Goal: Task Accomplishment & Management: Complete application form

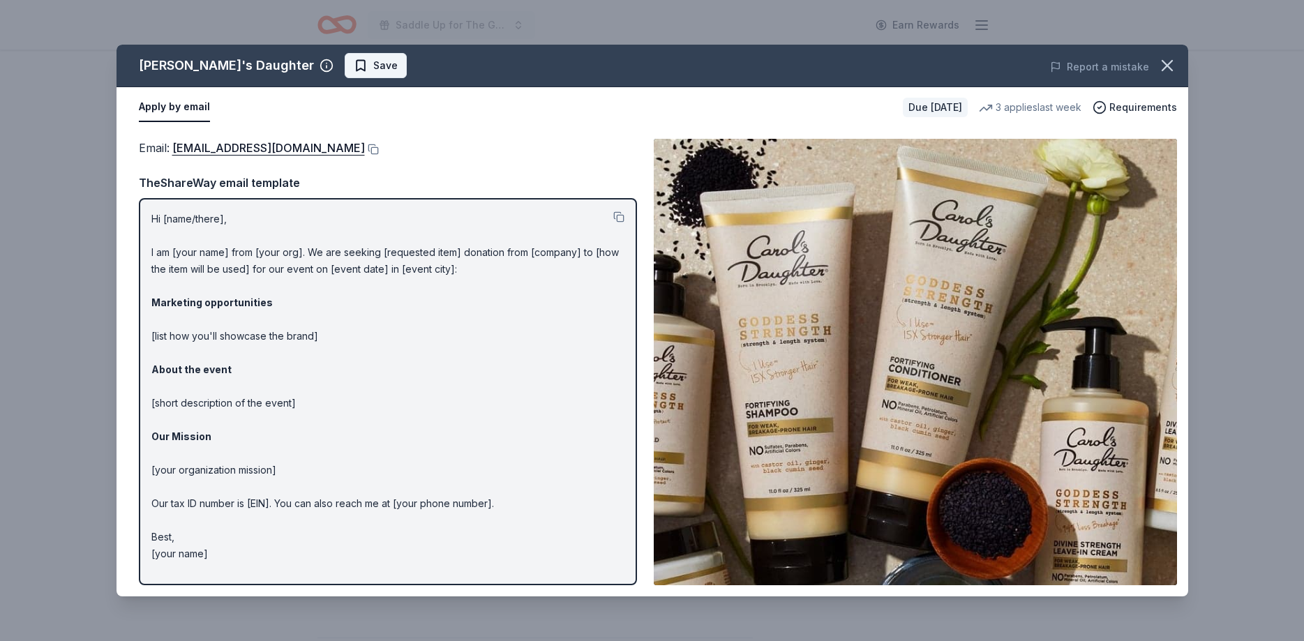
scroll to position [285, 0]
click at [373, 67] on span "Save" at bounding box center [385, 65] width 24 height 17
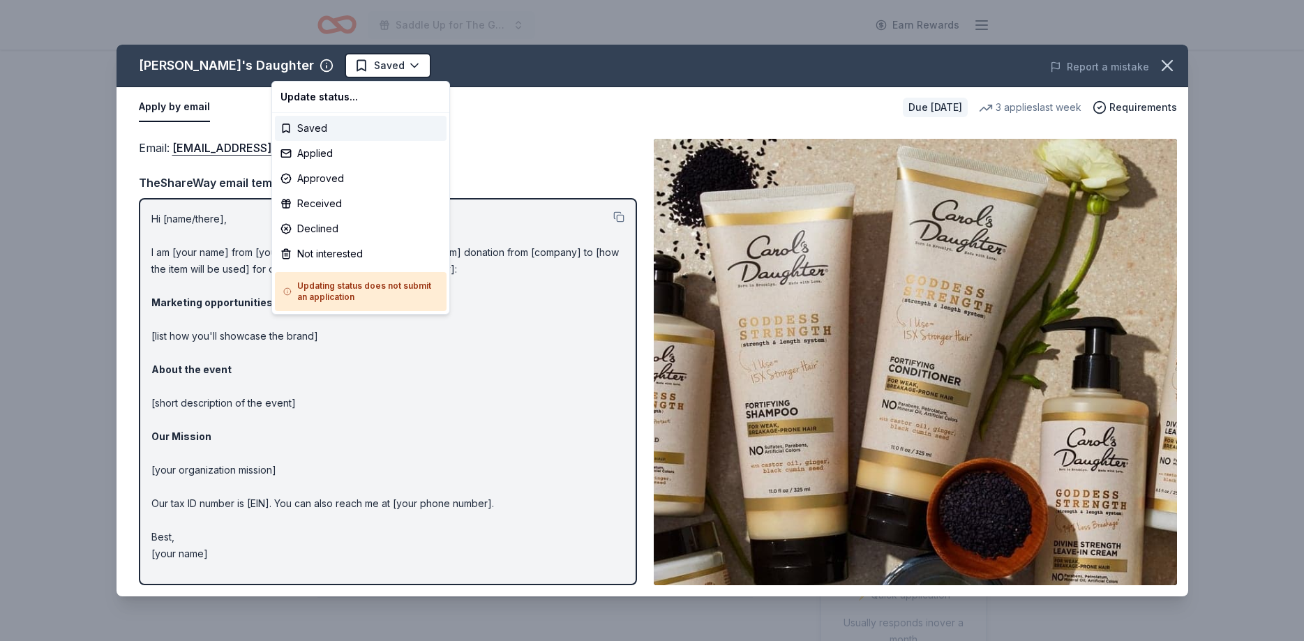
click at [306, 67] on html "Saddle Up for The Guild Earn Rewards Due [DATE] Share [PERSON_NAME]'s Daughter …" at bounding box center [652, 320] width 1304 height 641
click at [308, 158] on div "Applied" at bounding box center [361, 153] width 172 height 25
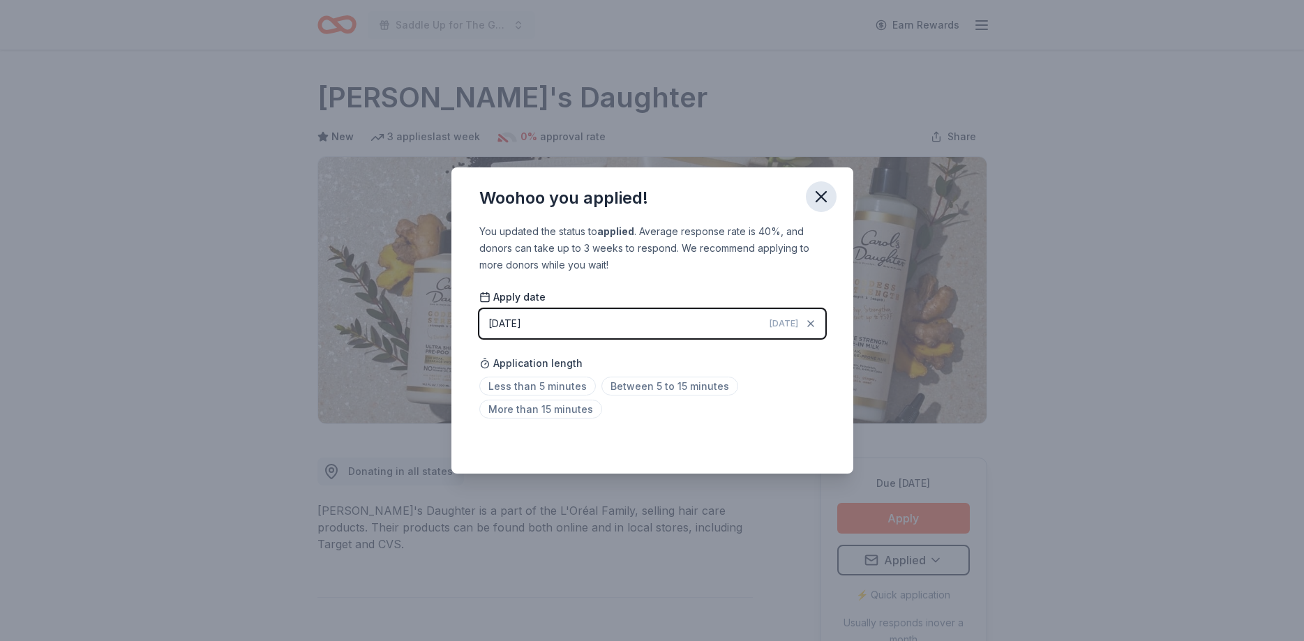
click at [823, 195] on icon "button" at bounding box center [821, 197] width 10 height 10
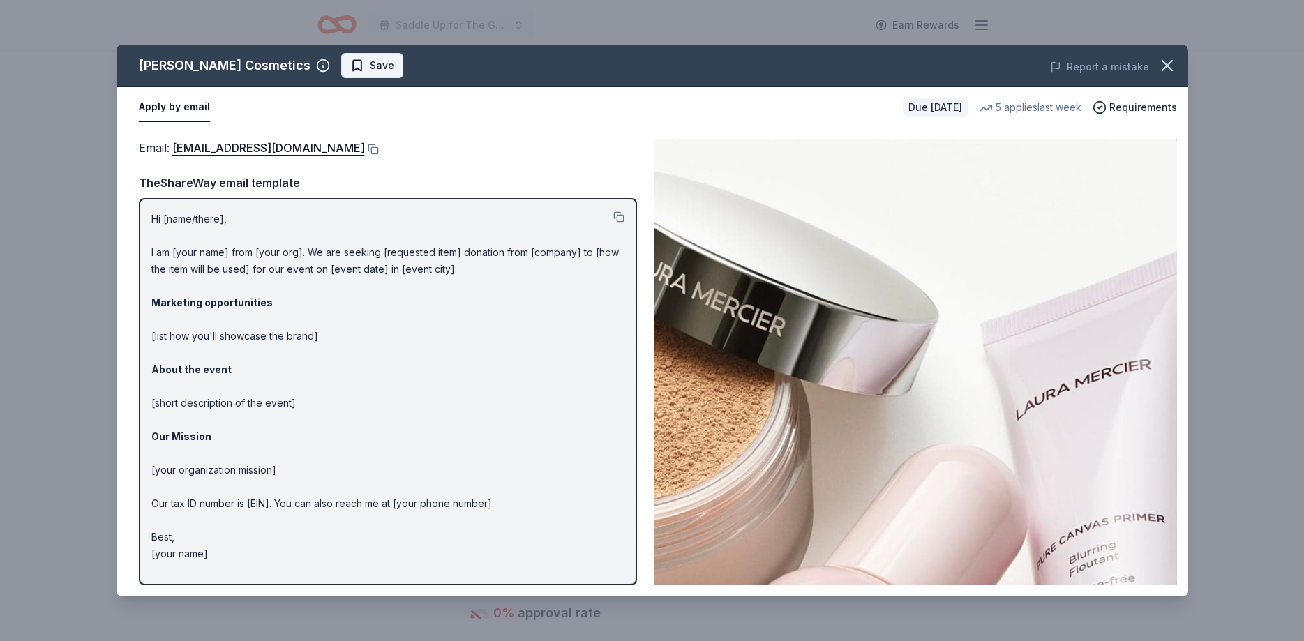
scroll to position [427, 0]
click at [370, 68] on span "Save" at bounding box center [382, 65] width 24 height 17
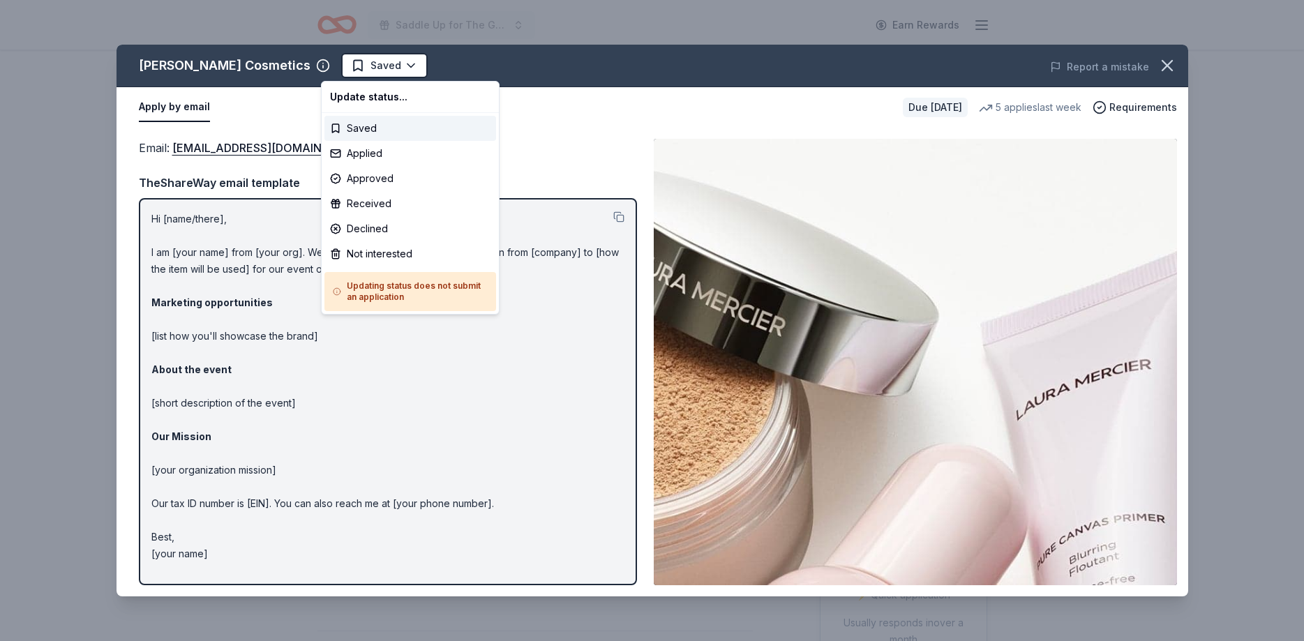
click at [364, 68] on html "Saddle Up for The Guild Earn Rewards Due in 20 days Share Laura Mercier Cosmeti…" at bounding box center [652, 320] width 1304 height 641
click at [362, 153] on div "Applied" at bounding box center [410, 153] width 172 height 25
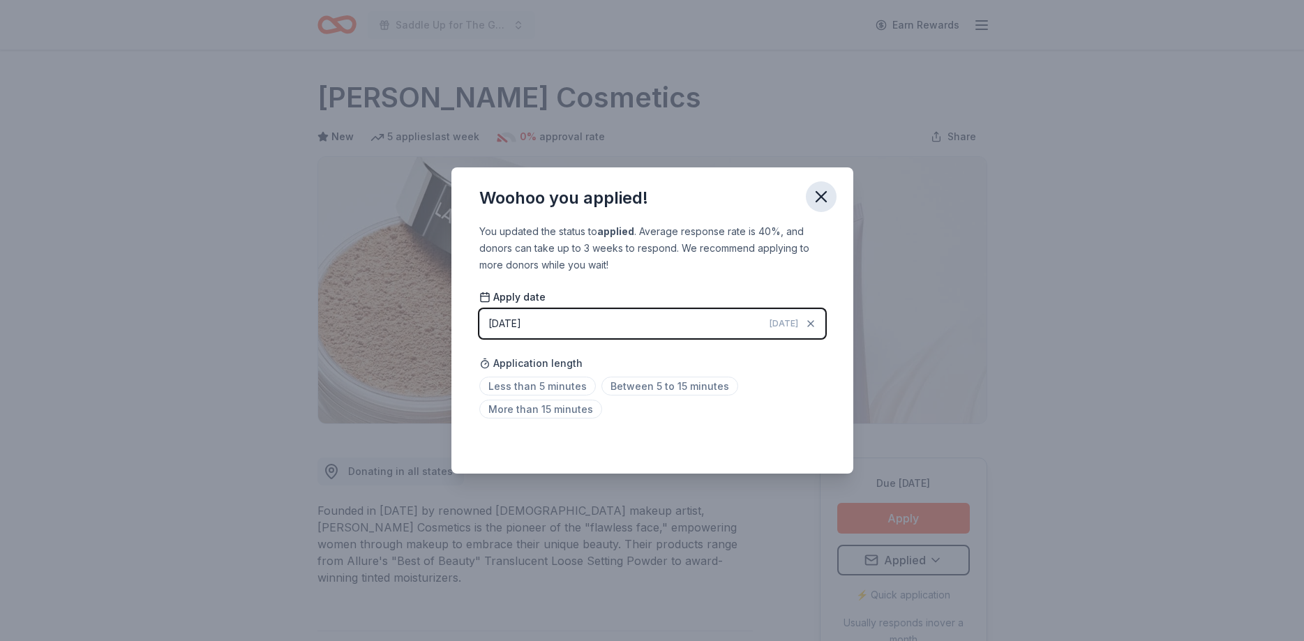
click at [819, 192] on icon "button" at bounding box center [822, 197] width 20 height 20
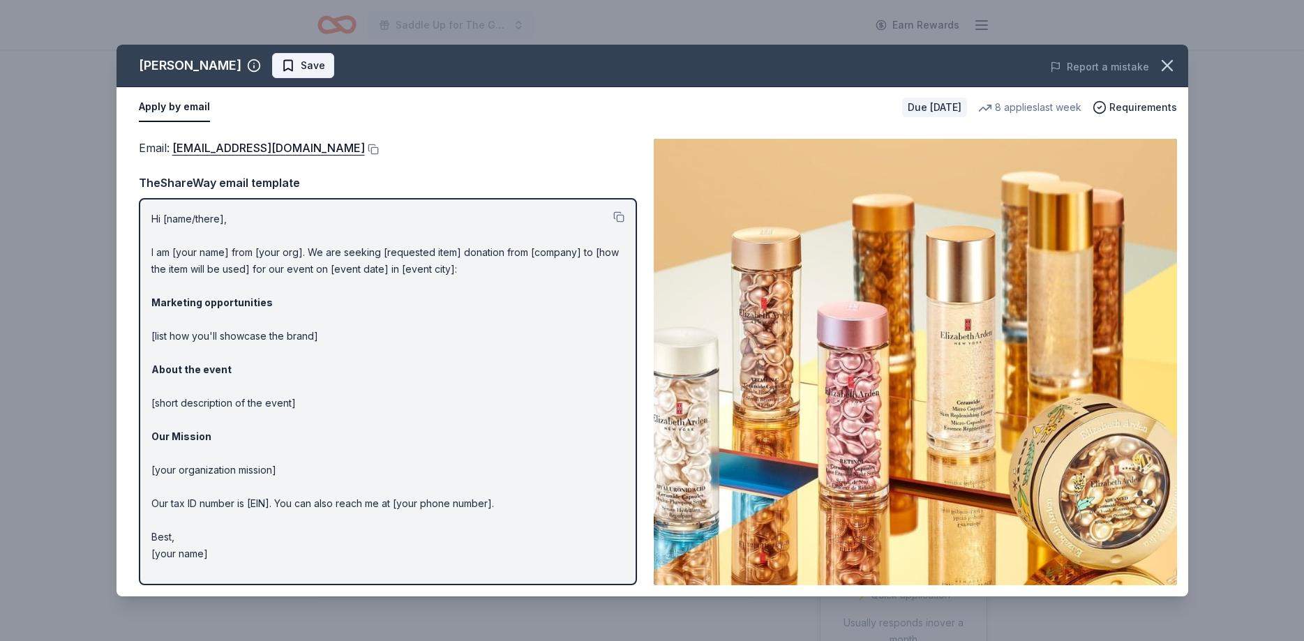
click at [301, 64] on span "Save" at bounding box center [313, 65] width 24 height 17
click at [294, 67] on html "Saddle Up for The Guild Earn Rewards Due in 20 days Share Elizabeth Arden New 8…" at bounding box center [652, 320] width 1304 height 641
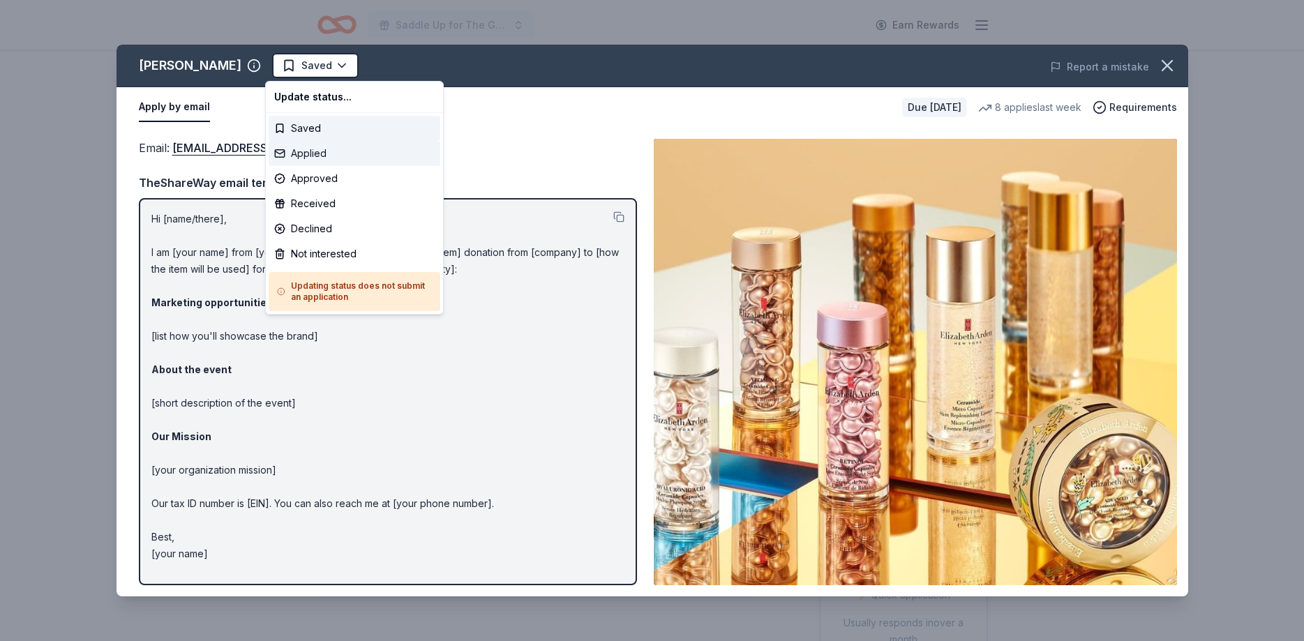
click at [290, 154] on div "Applied" at bounding box center [355, 153] width 172 height 25
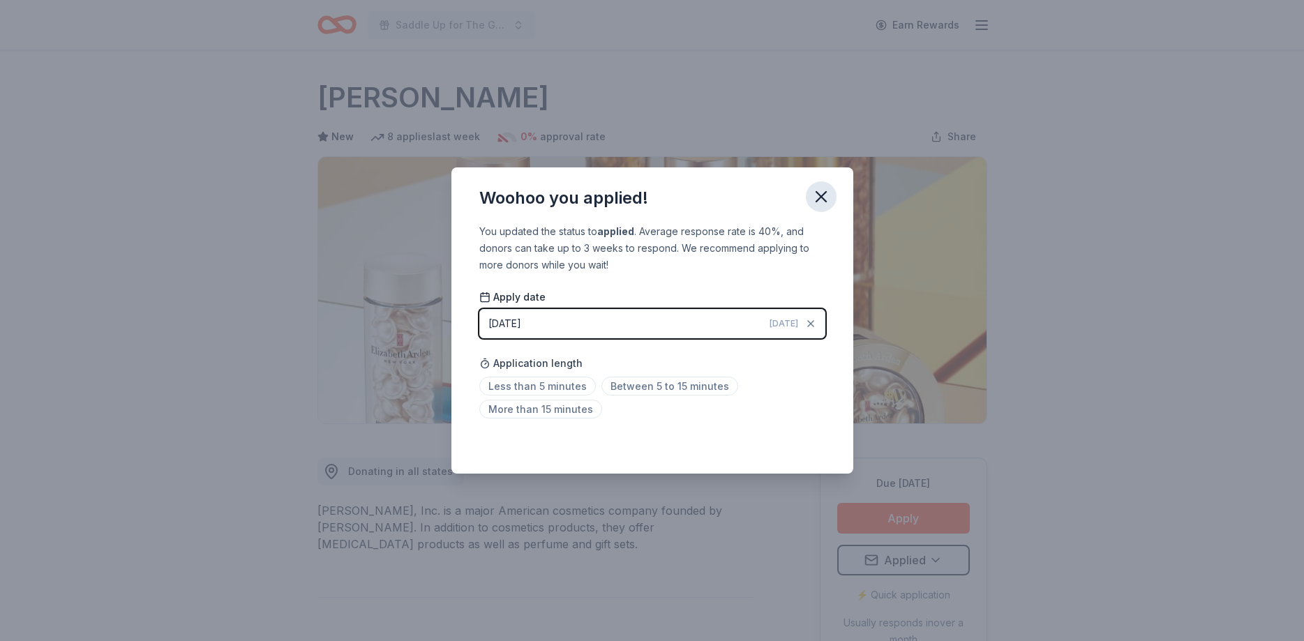
click at [822, 193] on icon "button" at bounding box center [822, 197] width 20 height 20
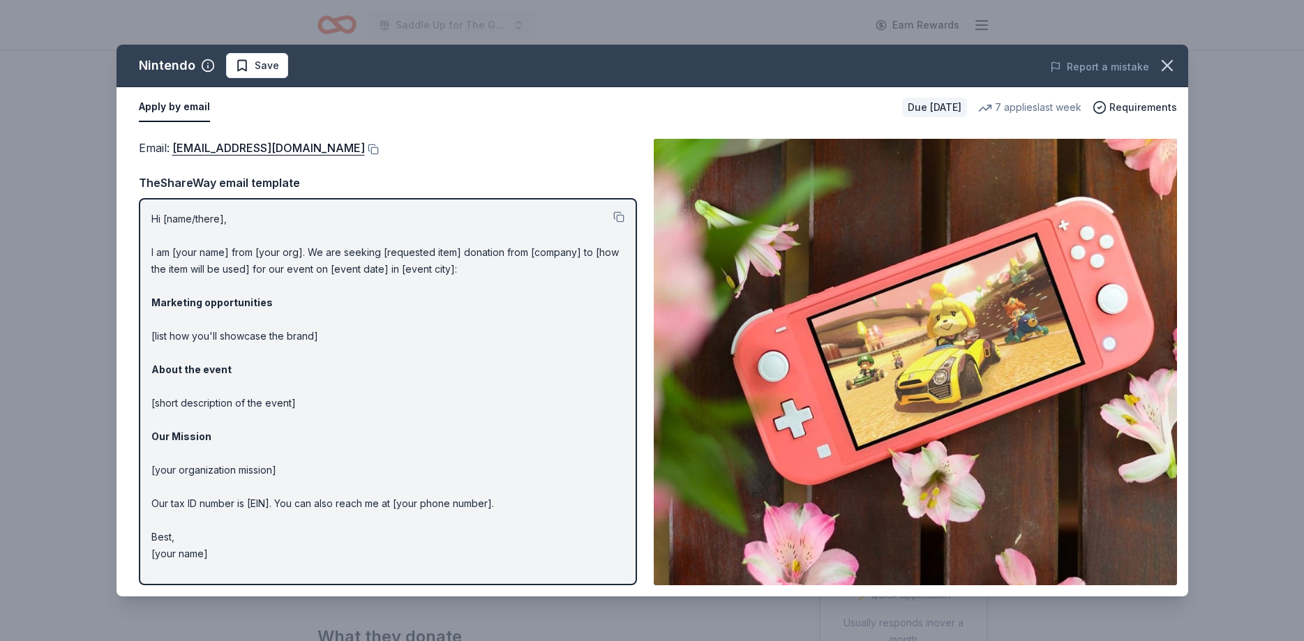
scroll to position [142, 0]
click at [322, 145] on link "charitablecontributionrequest@noa.nintendo.com" at bounding box center [268, 148] width 193 height 18
click at [267, 66] on span "Save" at bounding box center [267, 65] width 24 height 17
click at [267, 66] on html "Saddle Up for The Guild Earn Rewards Due in 20 days Share Nintendo New 7 applie…" at bounding box center [652, 178] width 1304 height 641
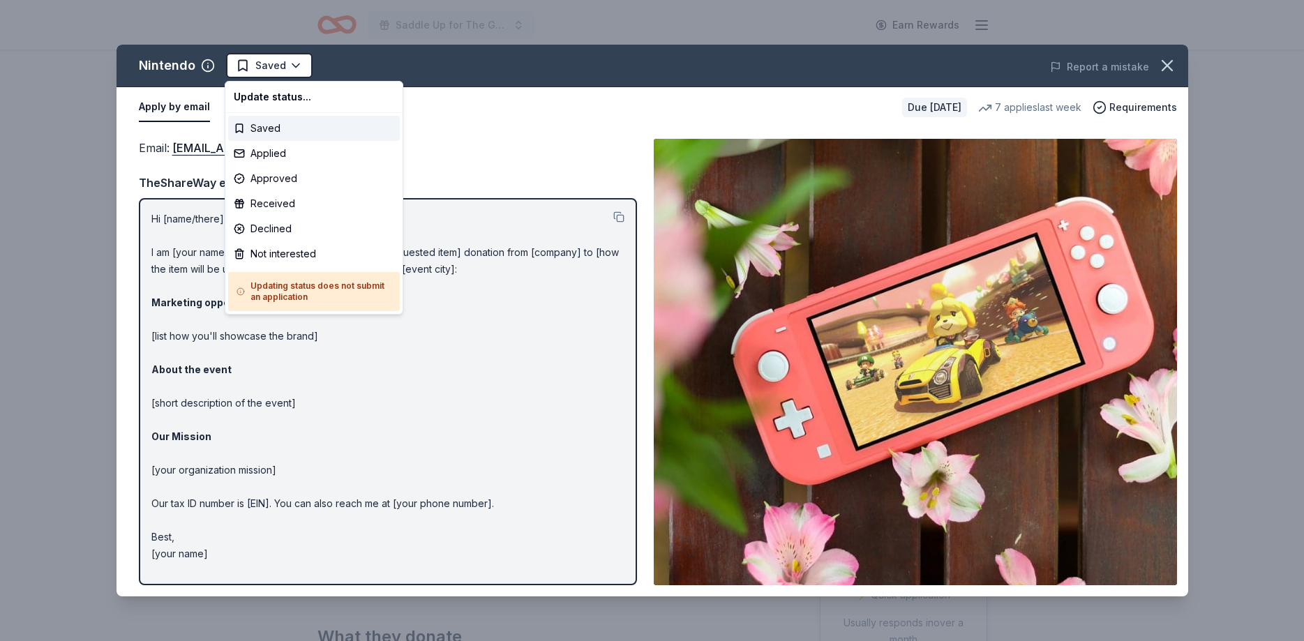
scroll to position [0, 0]
click at [278, 154] on div "Applied" at bounding box center [314, 153] width 172 height 25
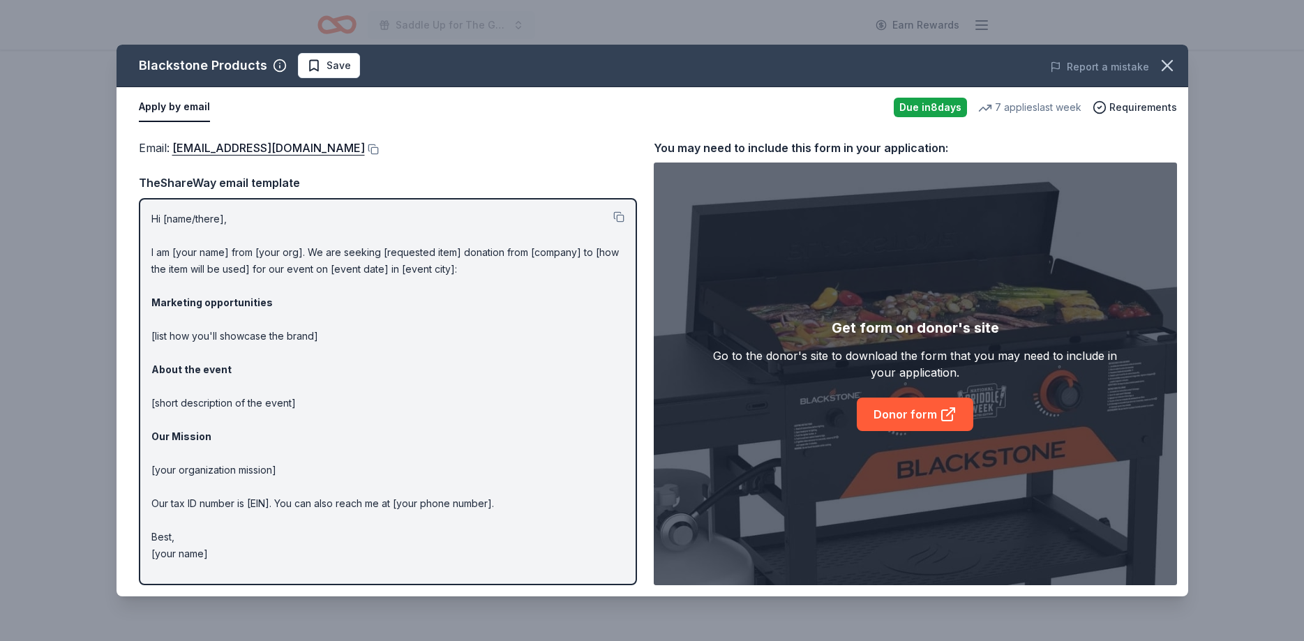
scroll to position [214, 0]
click at [344, 68] on span "Save" at bounding box center [339, 65] width 24 height 17
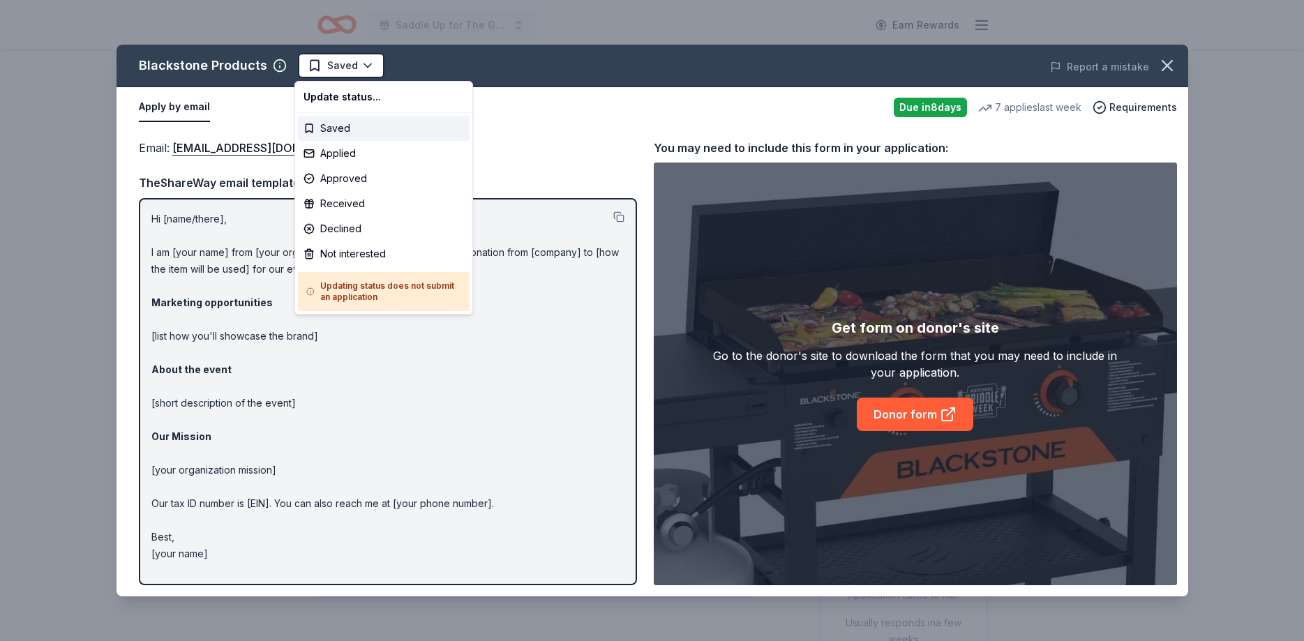
click at [344, 68] on html "Saddle Up for The Guild Earn Rewards Due [DATE] Share Blackstone Products New •…" at bounding box center [652, 320] width 1304 height 641
click at [334, 157] on div "Applied" at bounding box center [384, 153] width 172 height 25
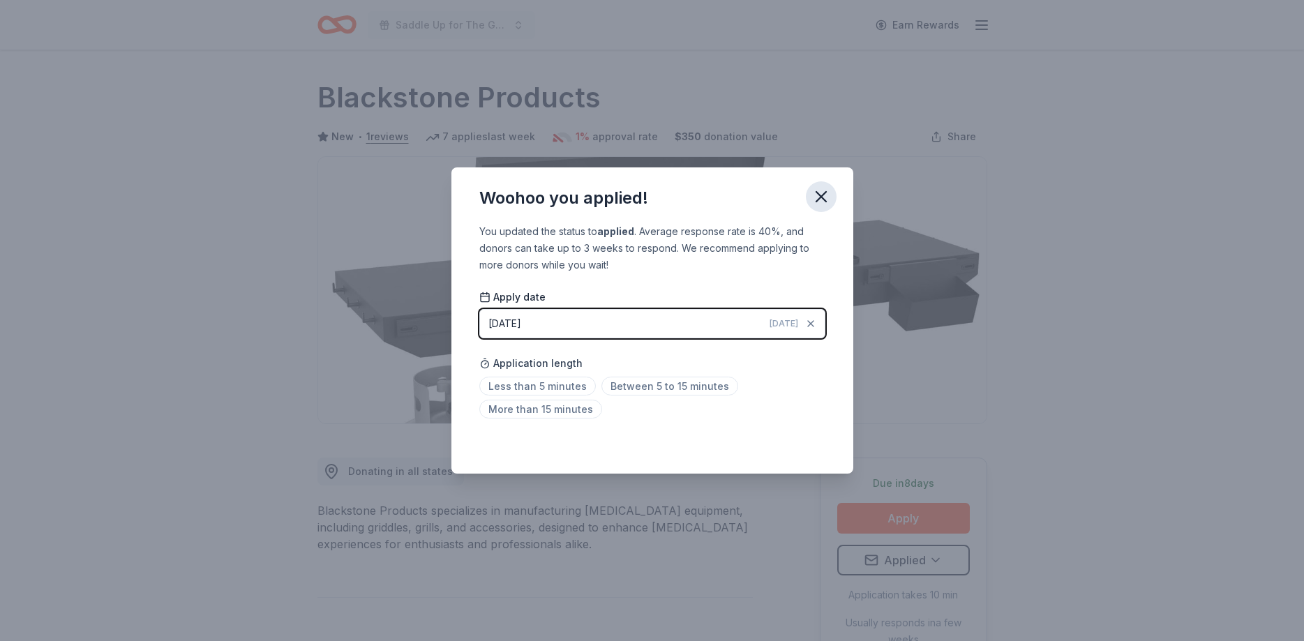
click at [825, 195] on icon "button" at bounding box center [822, 197] width 20 height 20
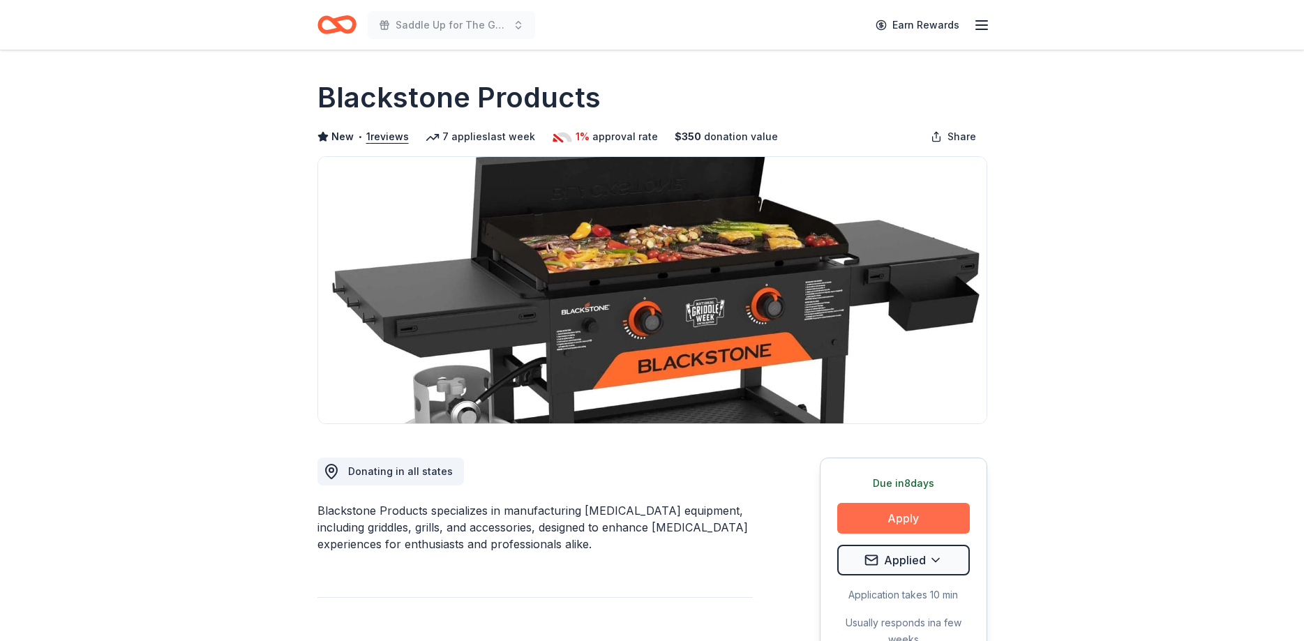
click at [918, 522] on button "Apply" at bounding box center [903, 518] width 133 height 31
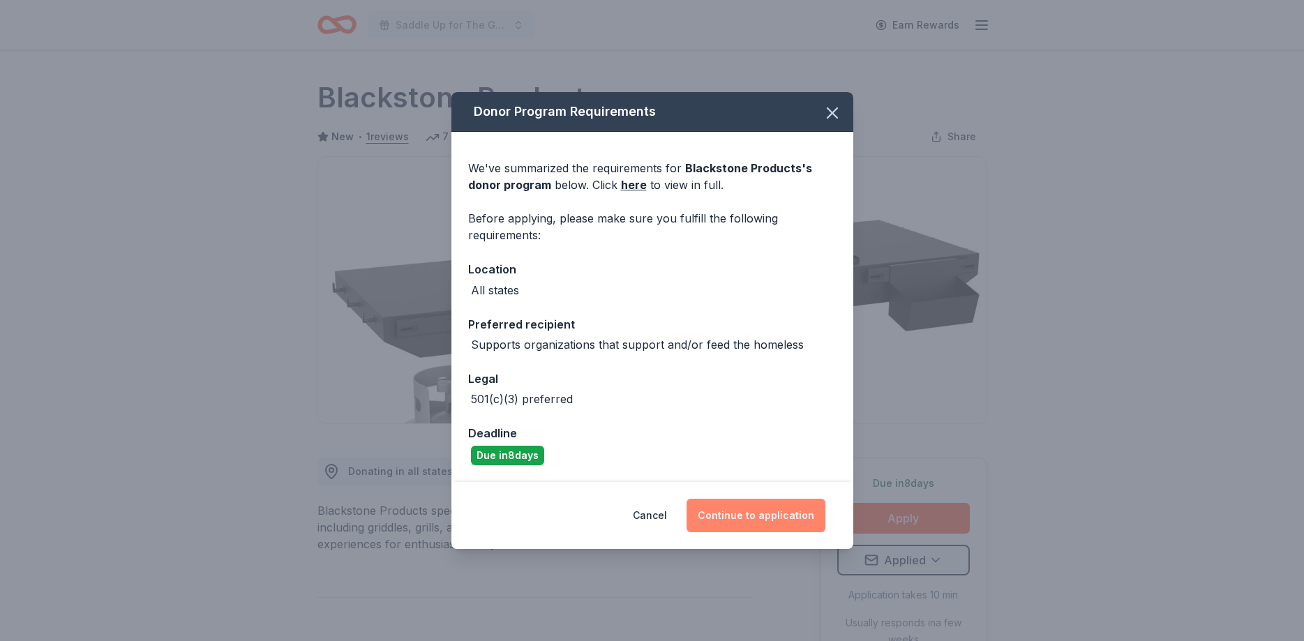
click at [735, 516] on button "Continue to application" at bounding box center [756, 515] width 139 height 33
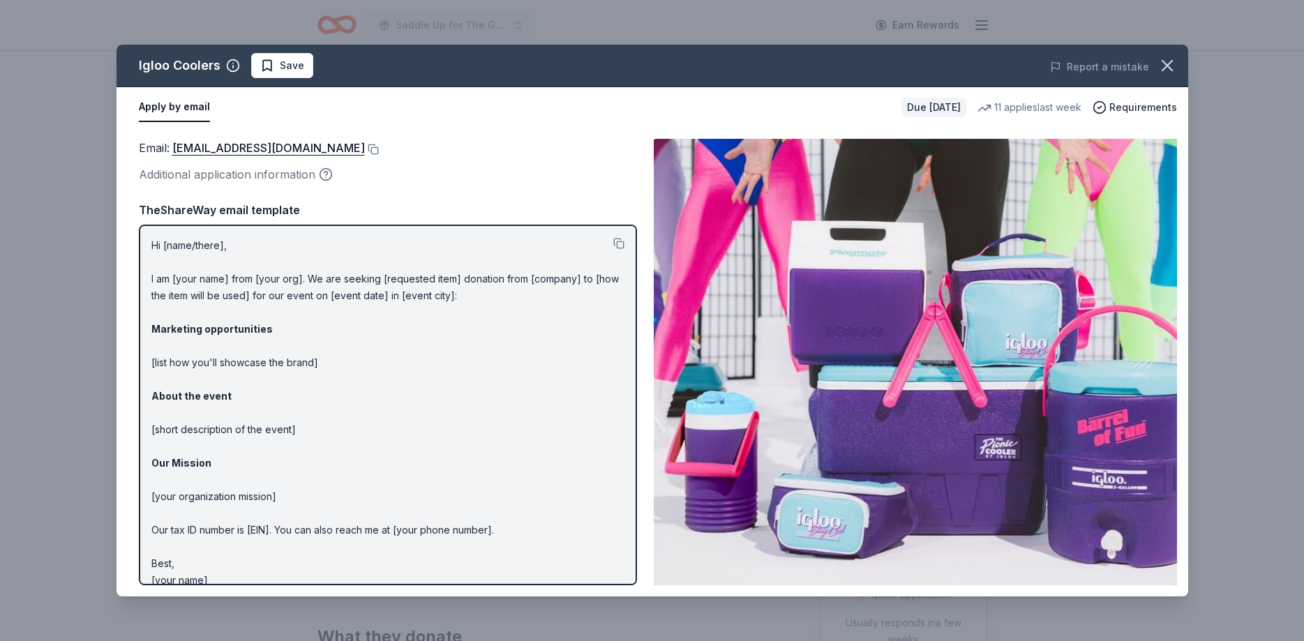
scroll to position [427, 0]
click at [283, 70] on span "Save" at bounding box center [292, 65] width 24 height 17
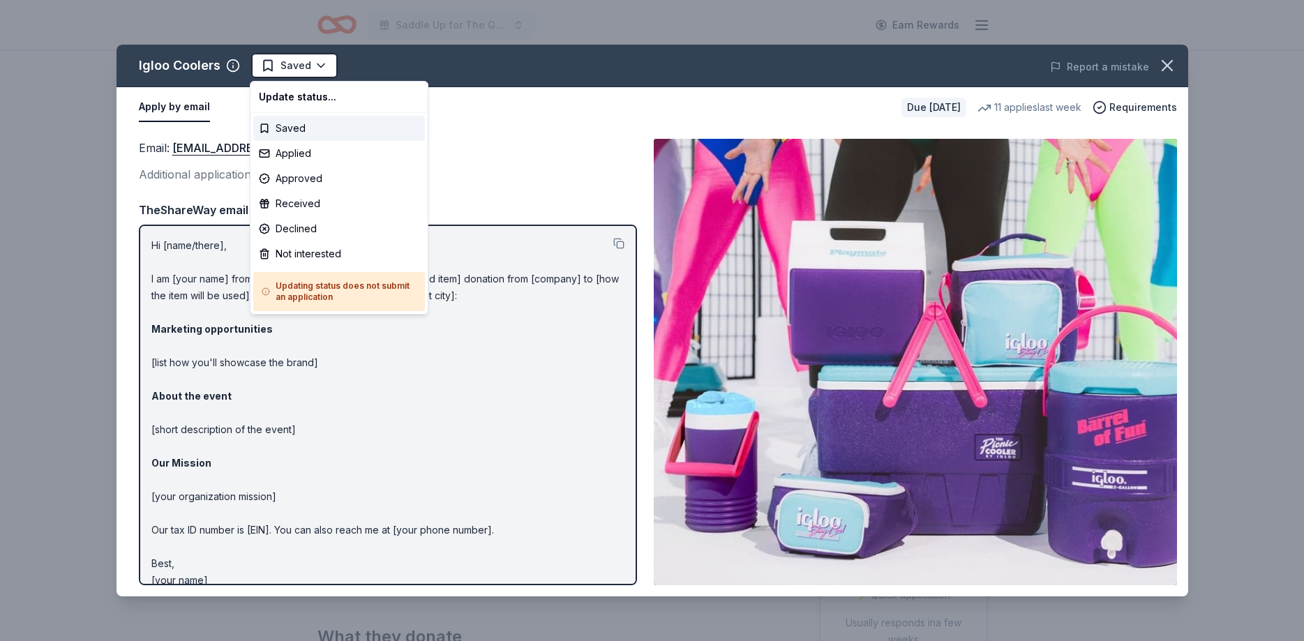
scroll to position [0, 0]
click at [303, 153] on div "Applied" at bounding box center [339, 153] width 172 height 25
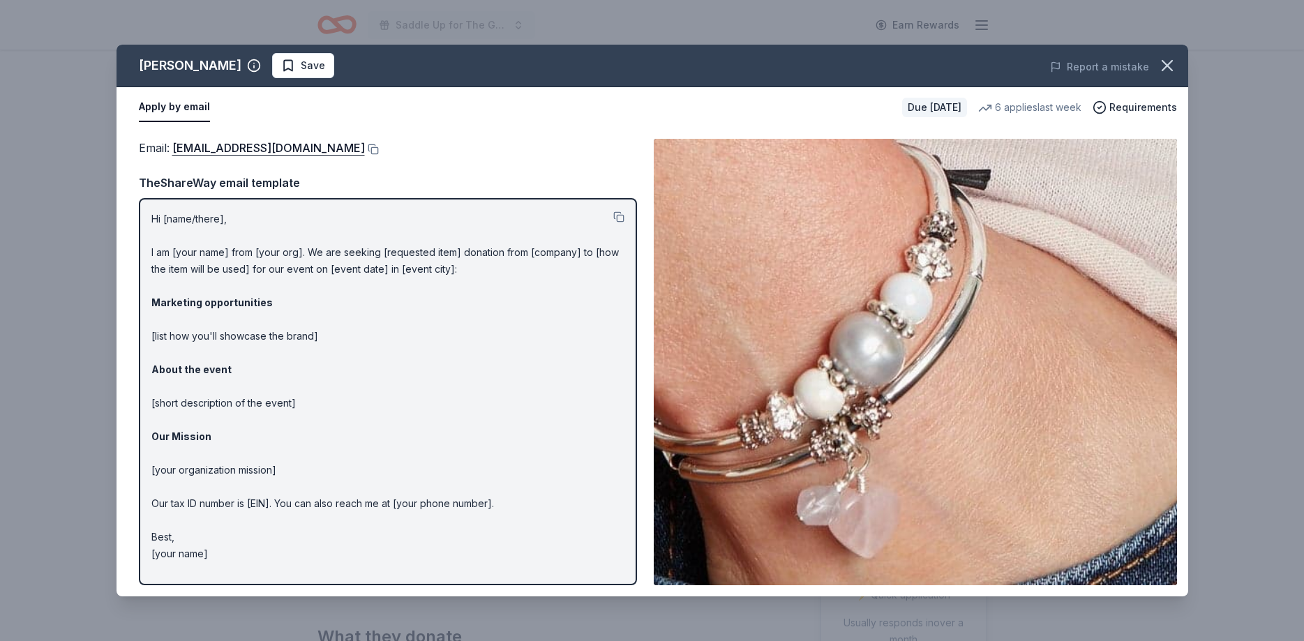
scroll to position [214, 0]
click at [272, 61] on button "Save" at bounding box center [303, 65] width 62 height 25
click at [252, 61] on html "Saddle Up for The Guild Earn Rewards Due in 20 days Share Lizzy James New 6 app…" at bounding box center [652, 106] width 1304 height 641
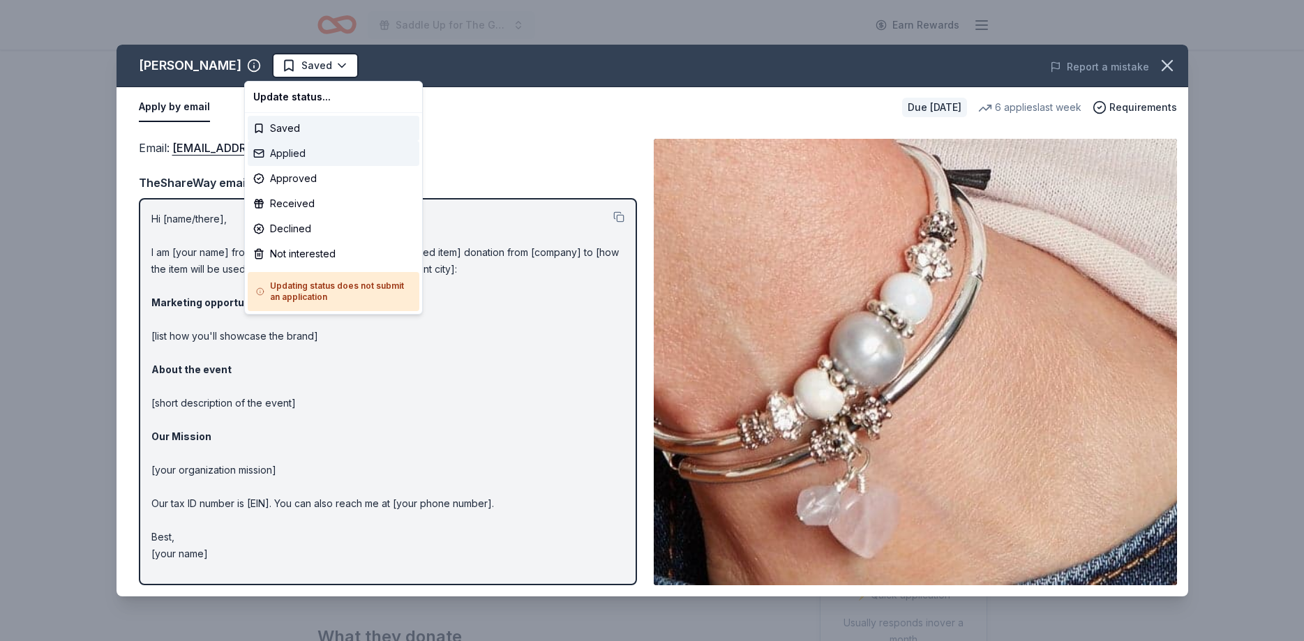
click at [278, 158] on div "Applied" at bounding box center [334, 153] width 172 height 25
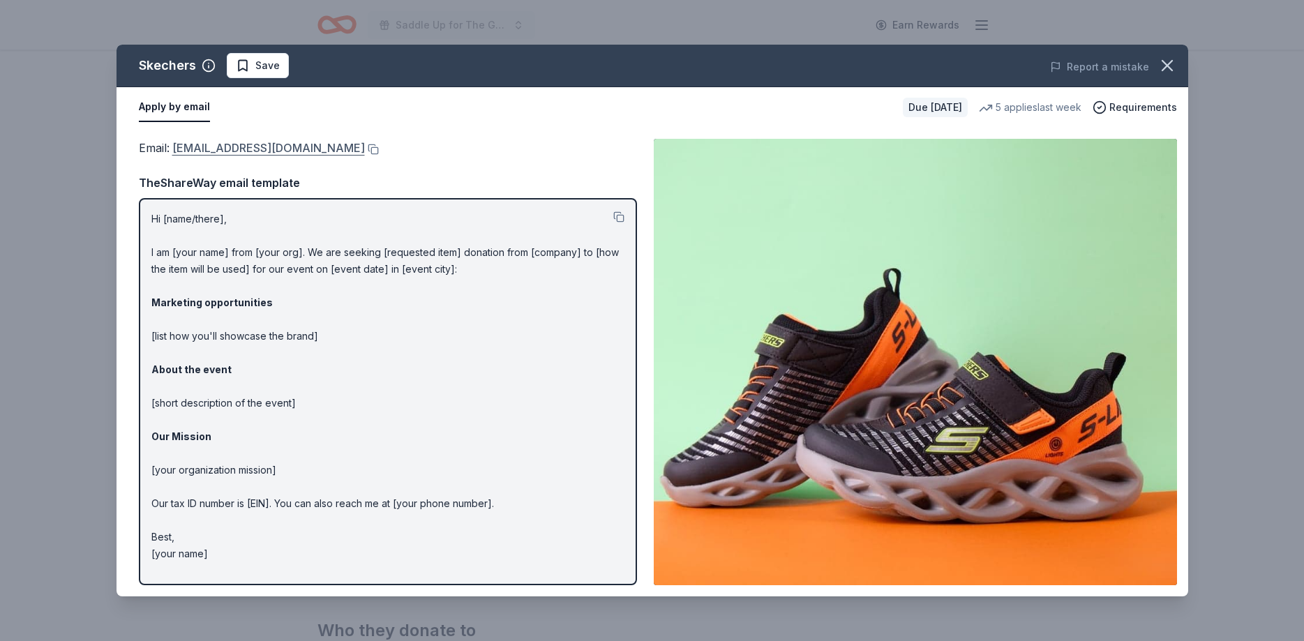
scroll to position [214, 0]
click at [251, 68] on span "Save" at bounding box center [258, 65] width 44 height 17
click at [251, 68] on html "Saddle Up for The Guild Earn Rewards Due [DATE] Share Skechers New 5 applies la…" at bounding box center [652, 320] width 1304 height 641
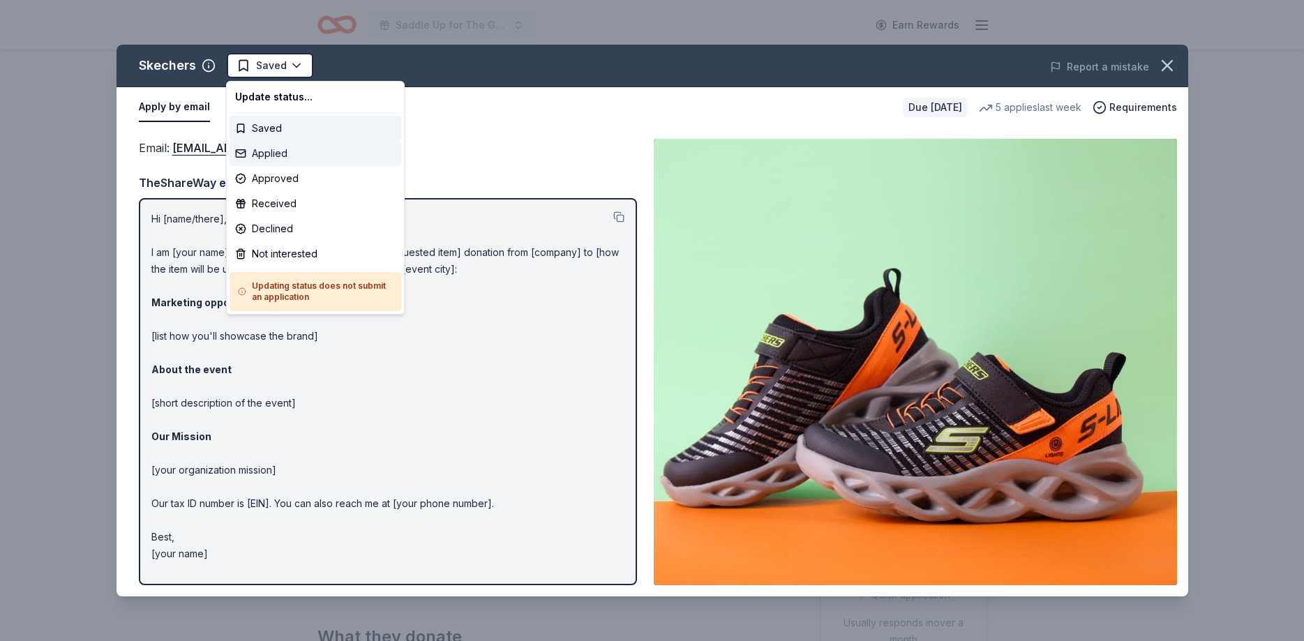
click at [248, 156] on div "Applied" at bounding box center [316, 153] width 172 height 25
